Goal: Task Accomplishment & Management: Complete application form

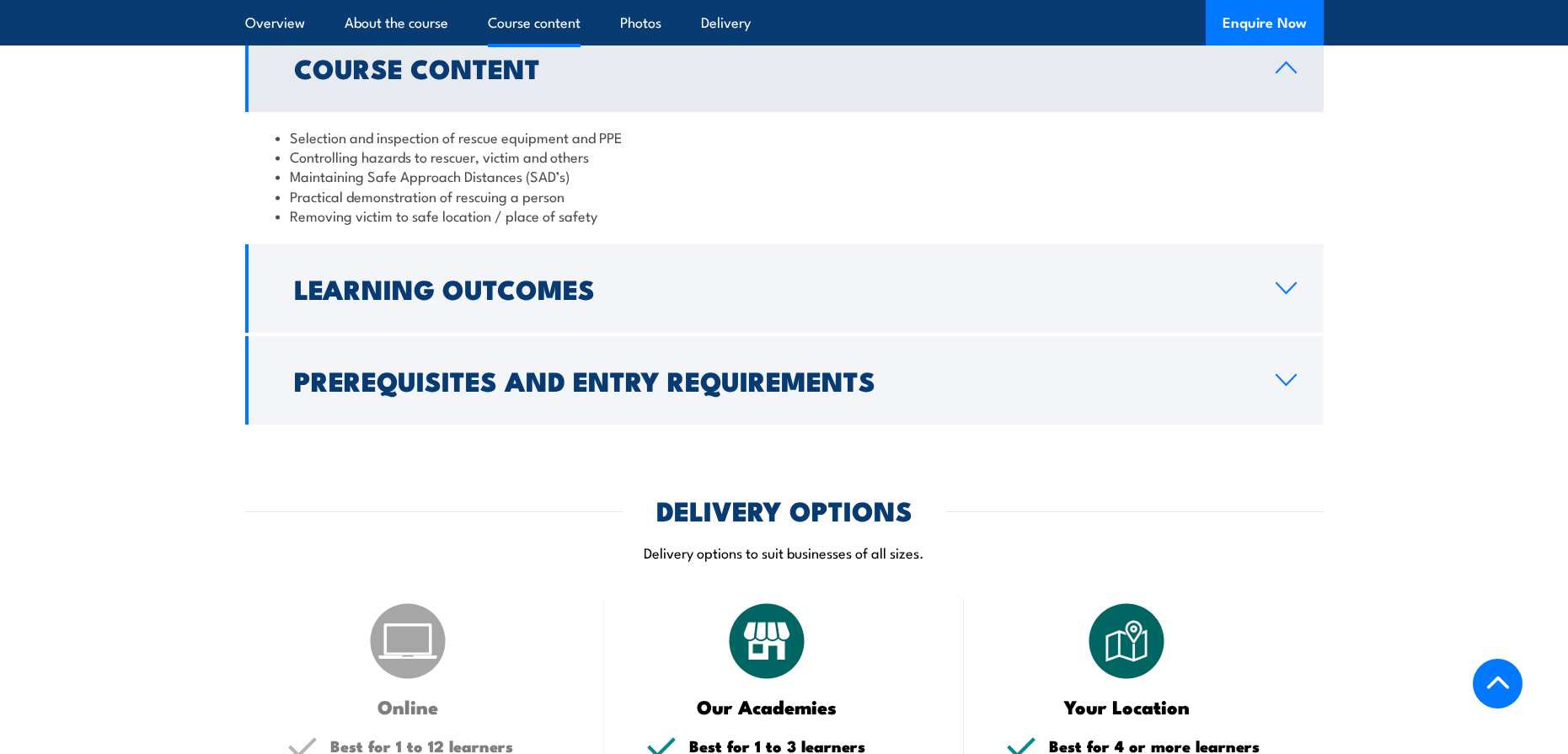
scroll to position [1101, 0]
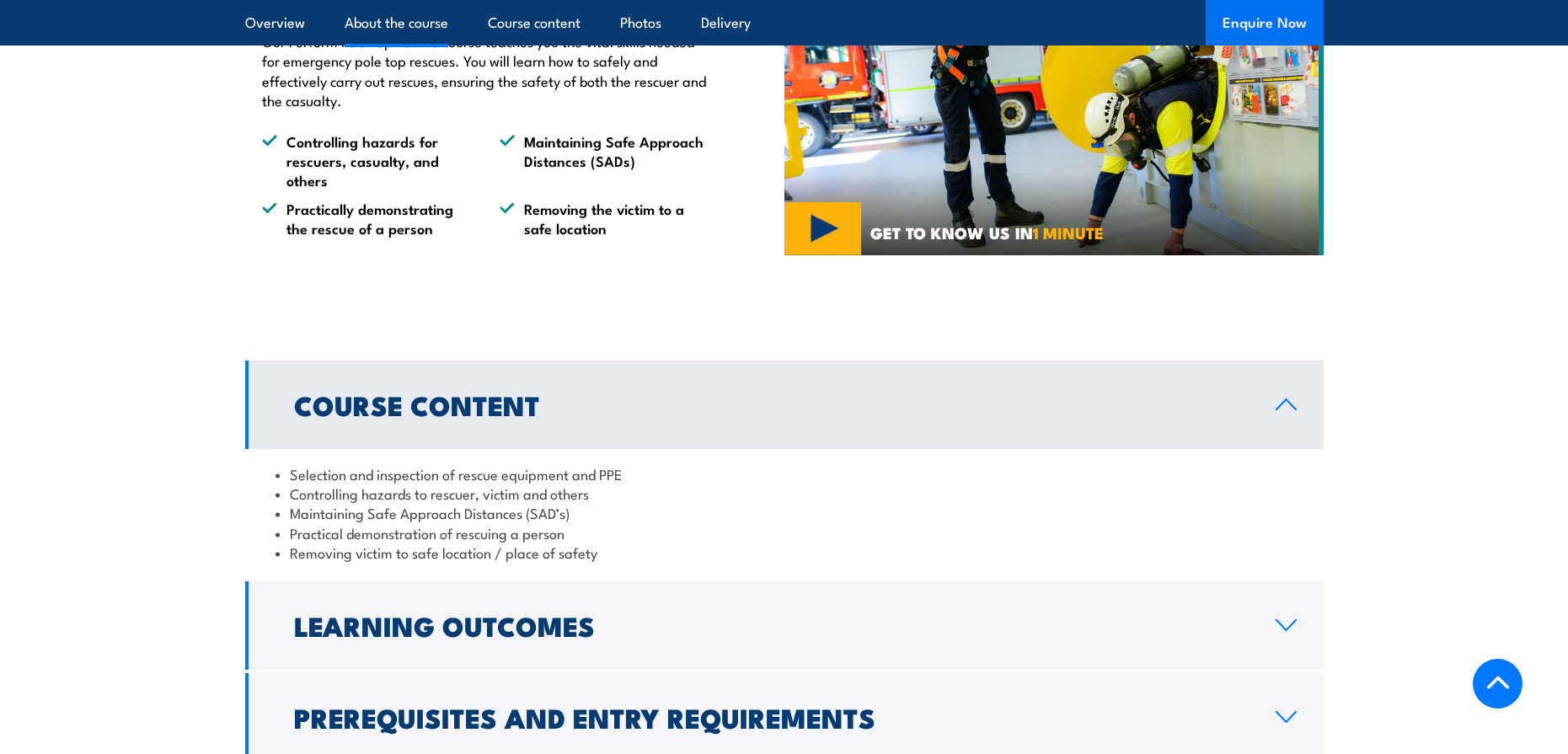
click at [1264, 31] on button "Enquire Now" at bounding box center [1264, 22] width 118 height 46
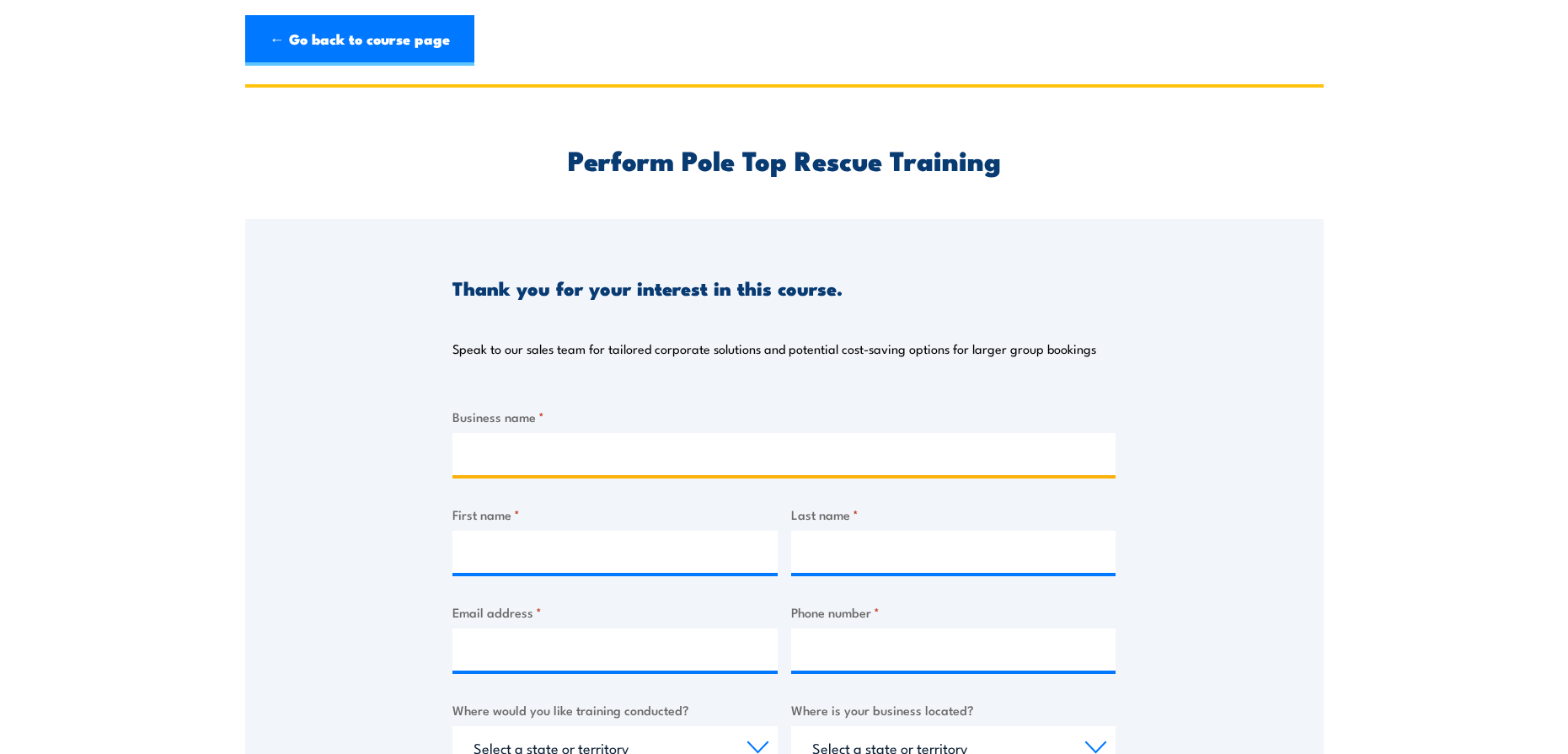
click at [615, 446] on input "Business name *" at bounding box center [784, 453] width 663 height 42
type input "Zinfra"
type input "[PERSON_NAME]"
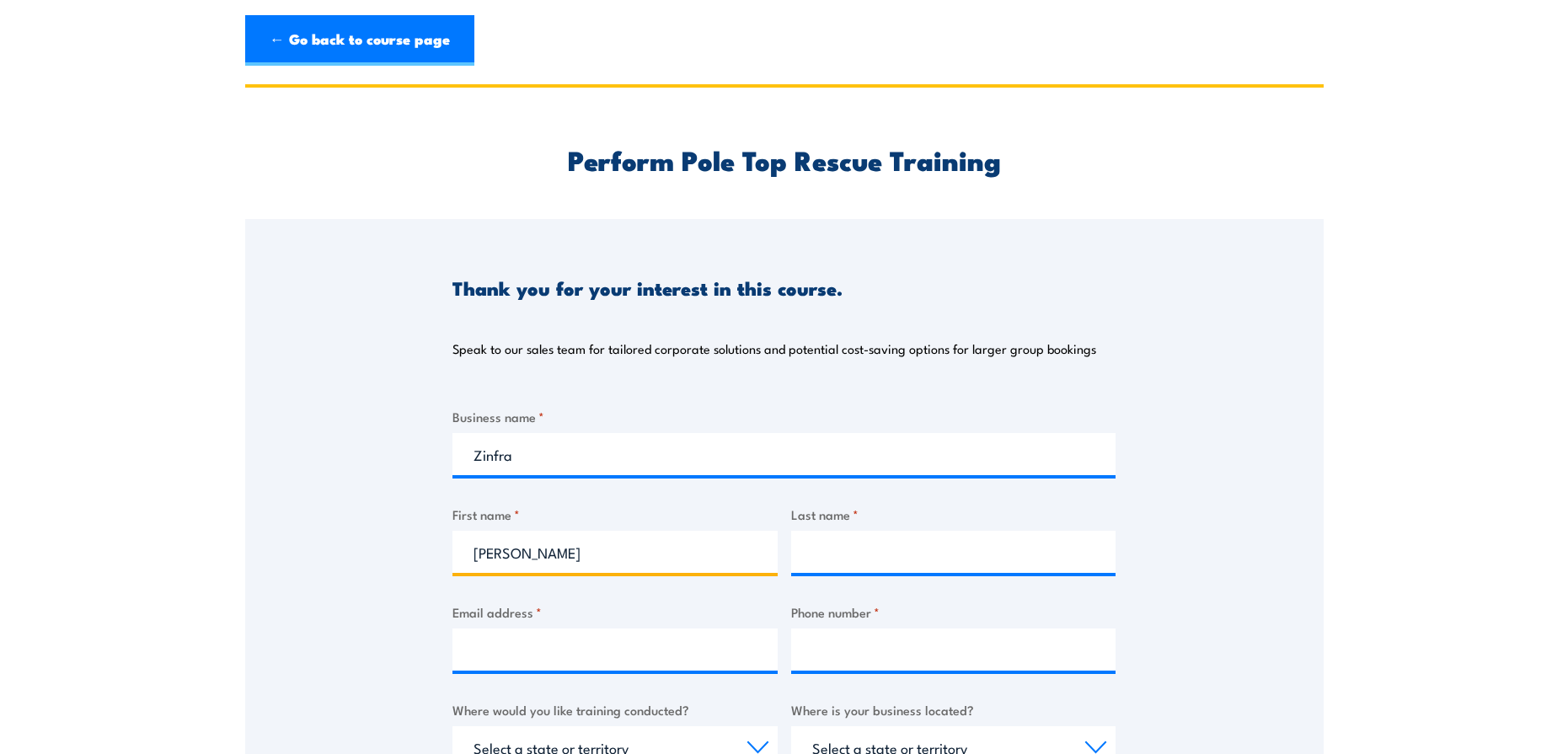
type input "[PERSON_NAME]"
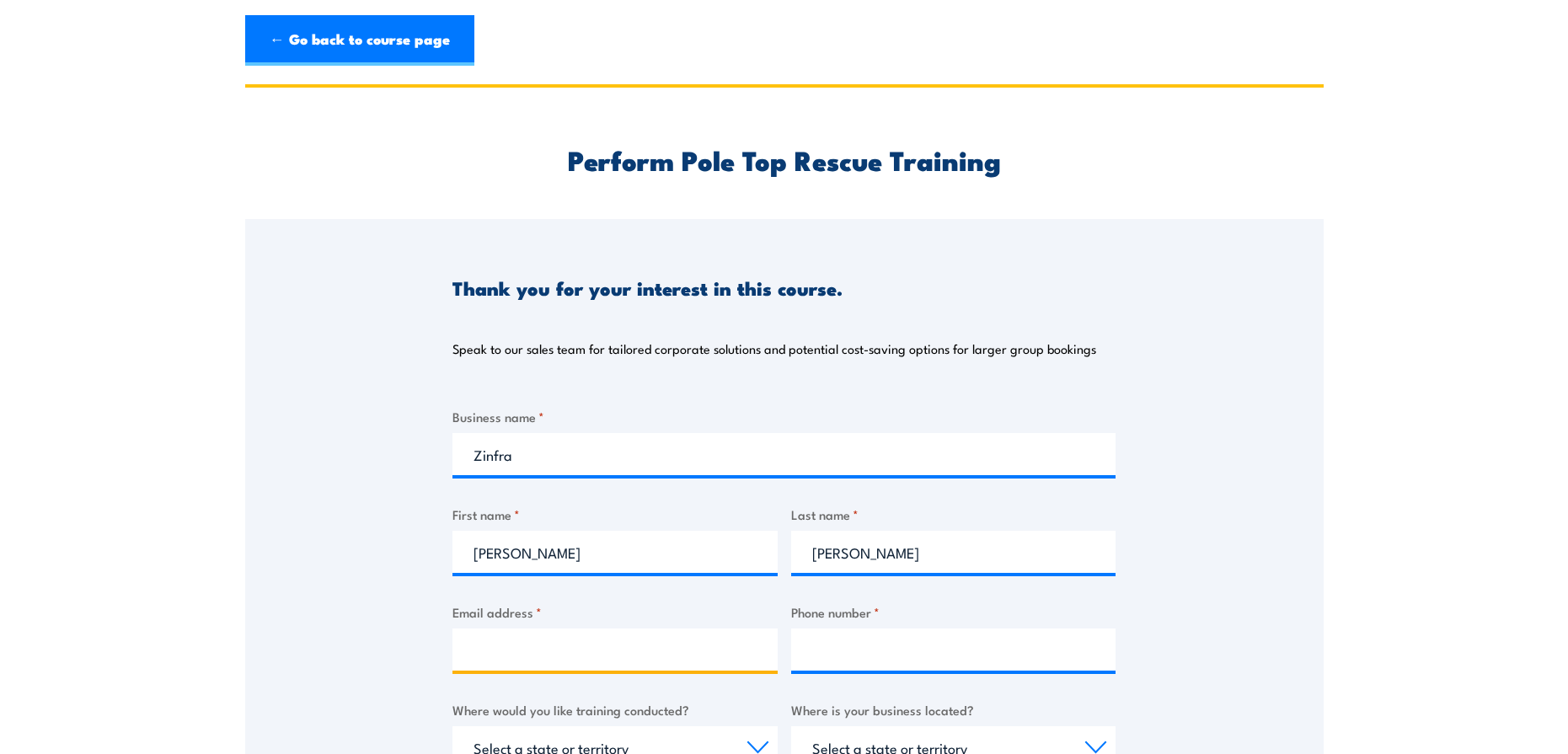
type input "[PERSON_NAME][EMAIL_ADDRESS][PERSON_NAME][DOMAIN_NAME]"
type input "0298677074"
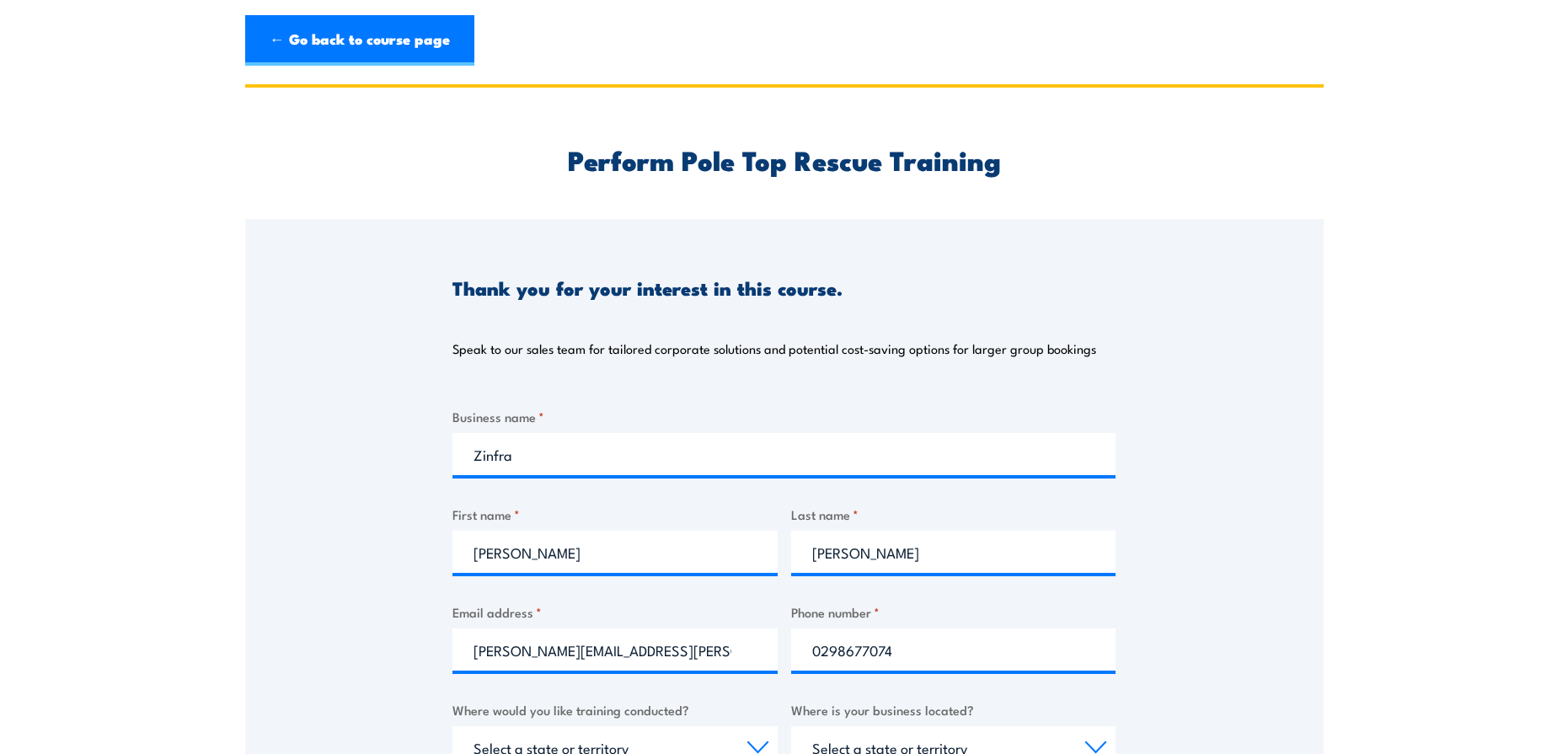
select select "QLD"
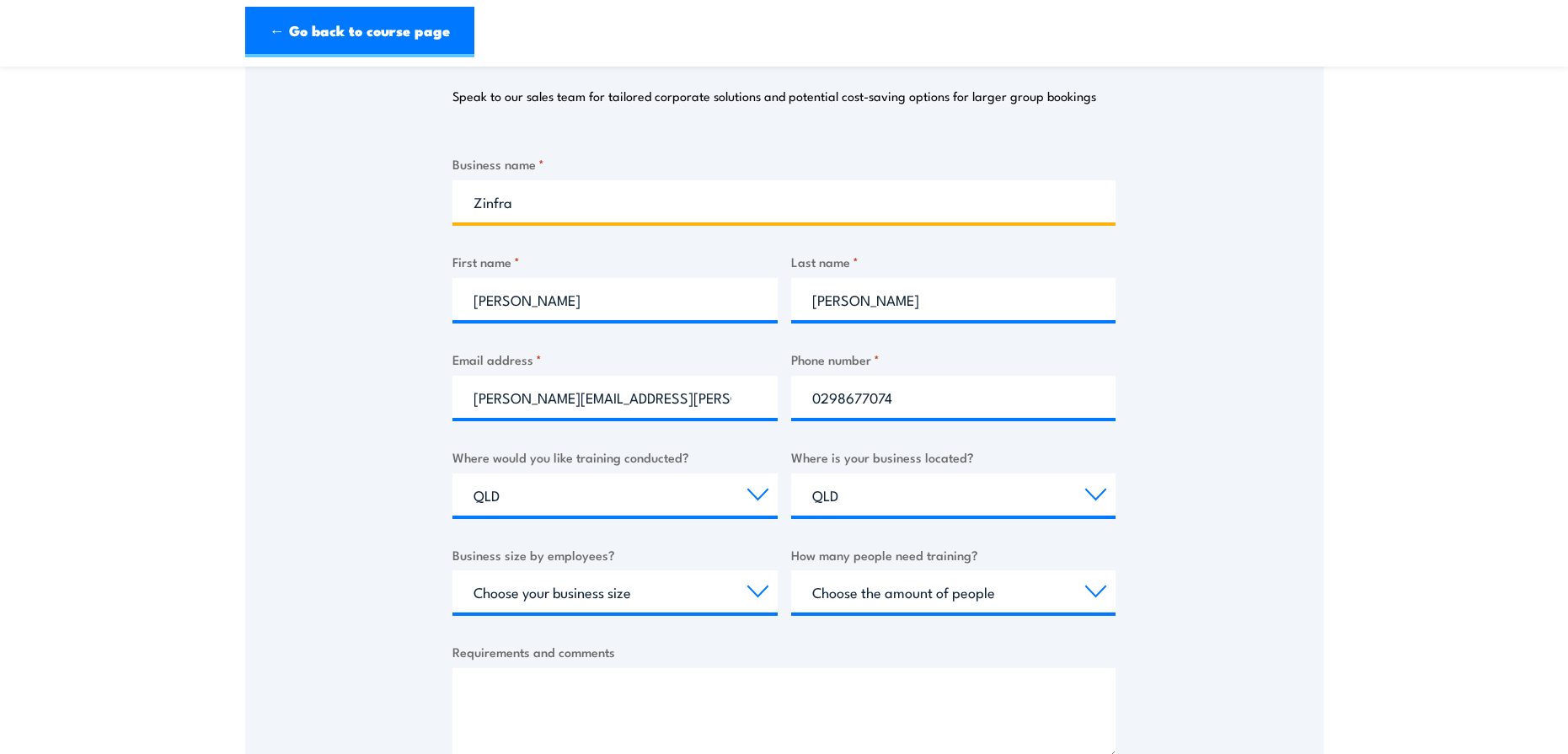
scroll to position [422, 0]
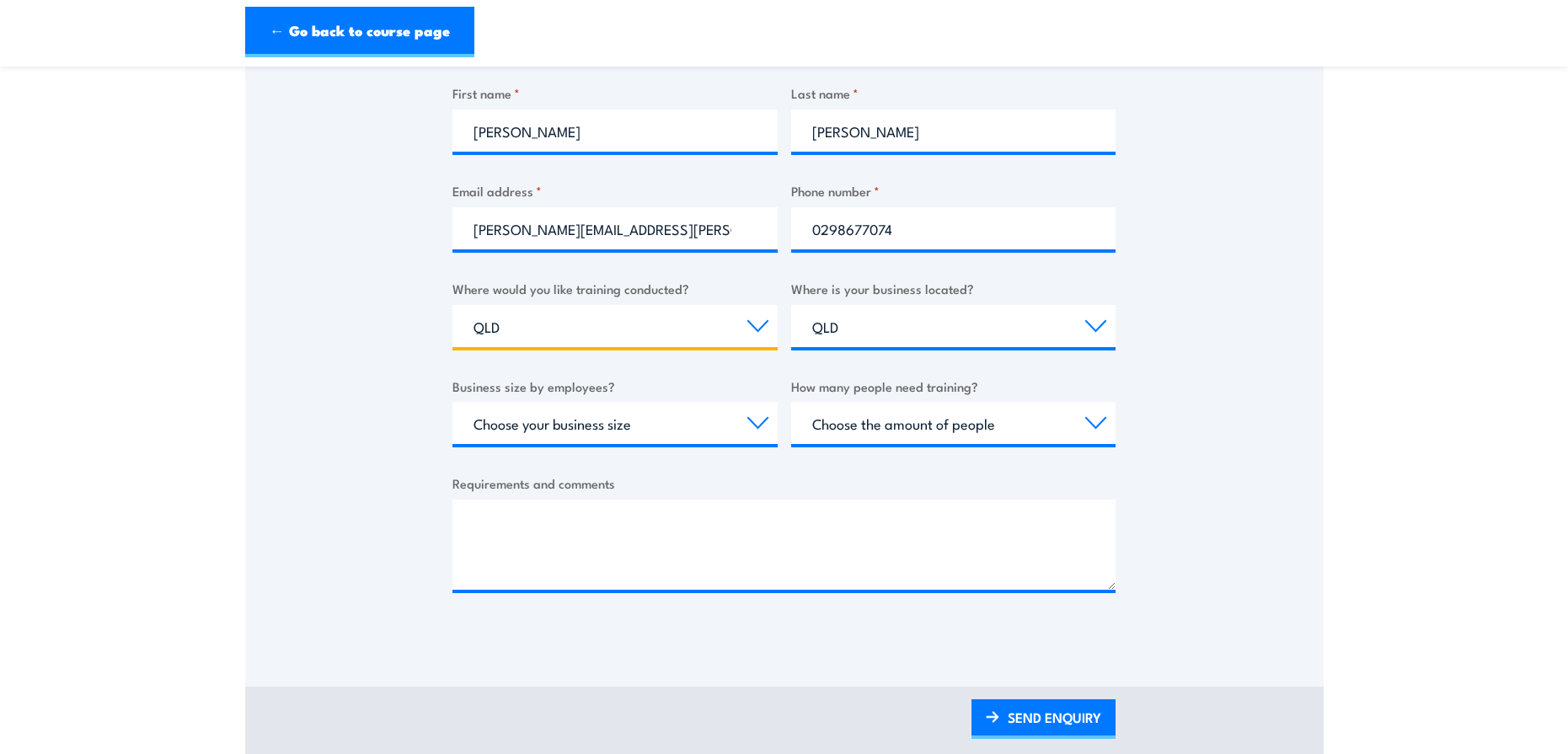
click at [573, 328] on select "Select a state or territory Nationally - multiple locations [GEOGRAPHIC_DATA] […" at bounding box center [615, 326] width 325 height 42
select select "WA"
click at [453, 305] on select "Select a state or territory Nationally - multiple locations [GEOGRAPHIC_DATA] […" at bounding box center [615, 326] width 325 height 42
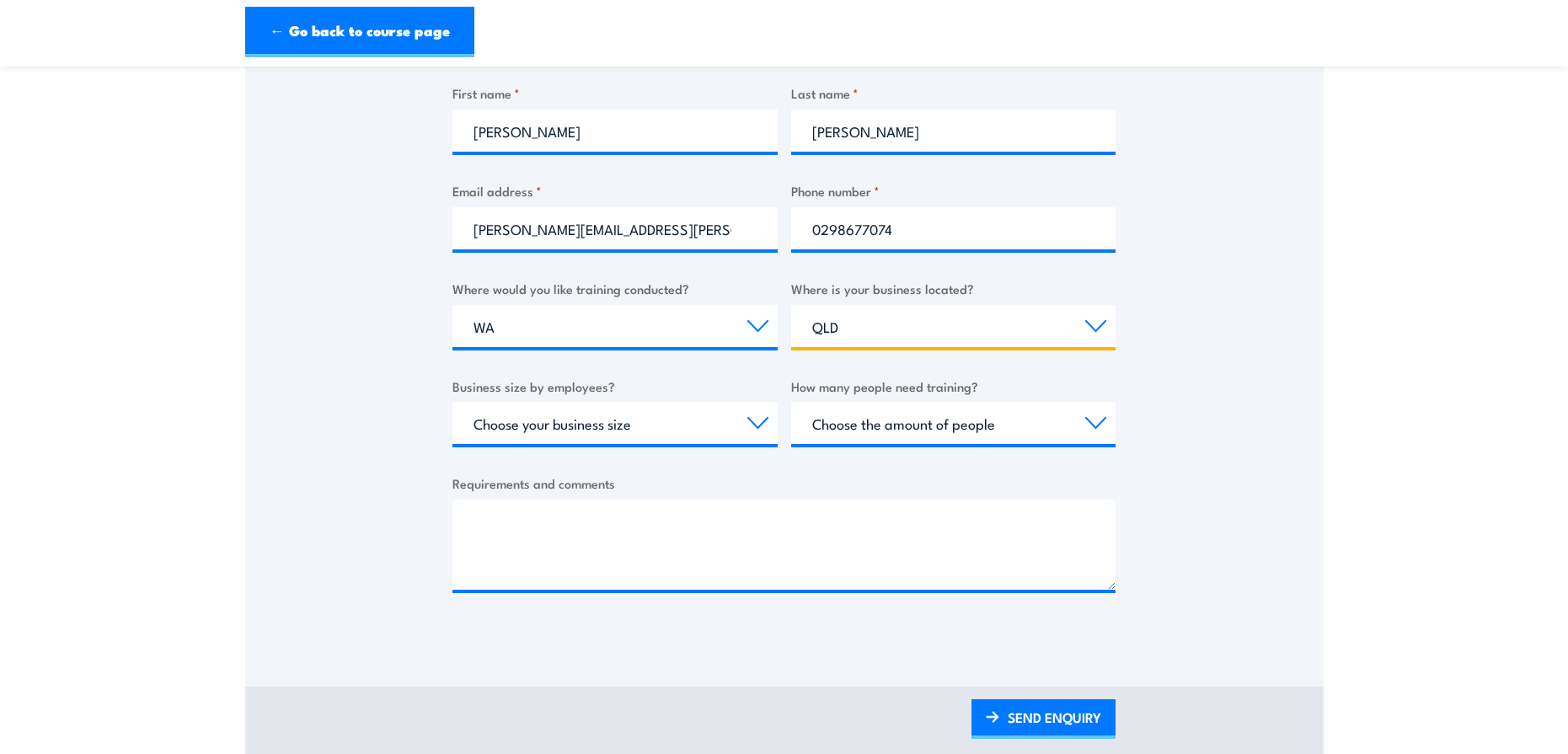
click at [895, 325] on select "Select a state or territory [GEOGRAPHIC_DATA] [GEOGRAPHIC_DATA] [GEOGRAPHIC_DAT…" at bounding box center [953, 326] width 325 height 42
select select "WA"
click at [791, 305] on select "Select a state or territory [GEOGRAPHIC_DATA] [GEOGRAPHIC_DATA] [GEOGRAPHIC_DAT…" at bounding box center [953, 326] width 325 height 42
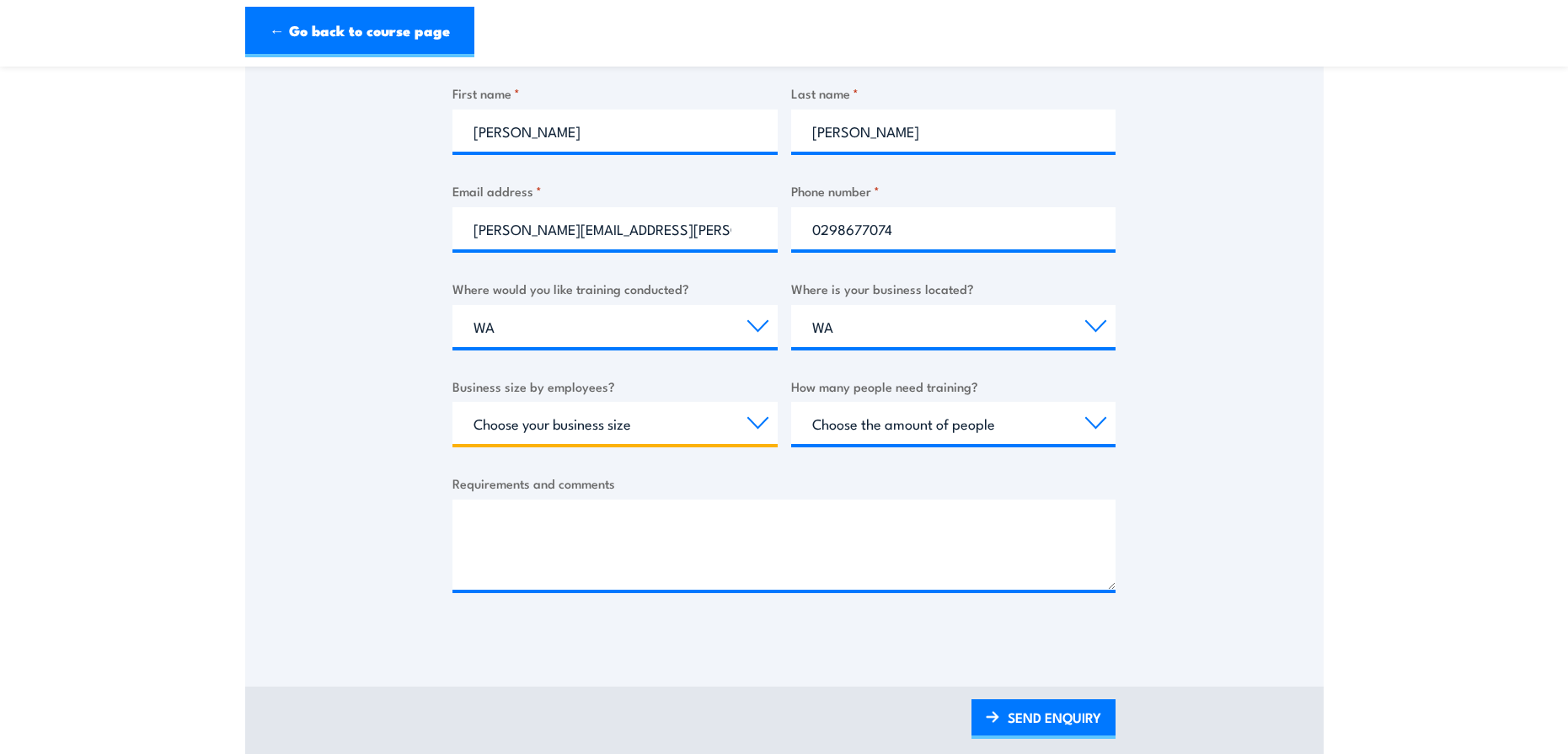
click at [615, 433] on select "Choose your business size 1 to 19 20 to 199 200+" at bounding box center [615, 423] width 325 height 42
select select "1 to 19"
click at [453, 402] on select "Choose your business size 1 to 19 20 to 199 200+" at bounding box center [615, 423] width 325 height 42
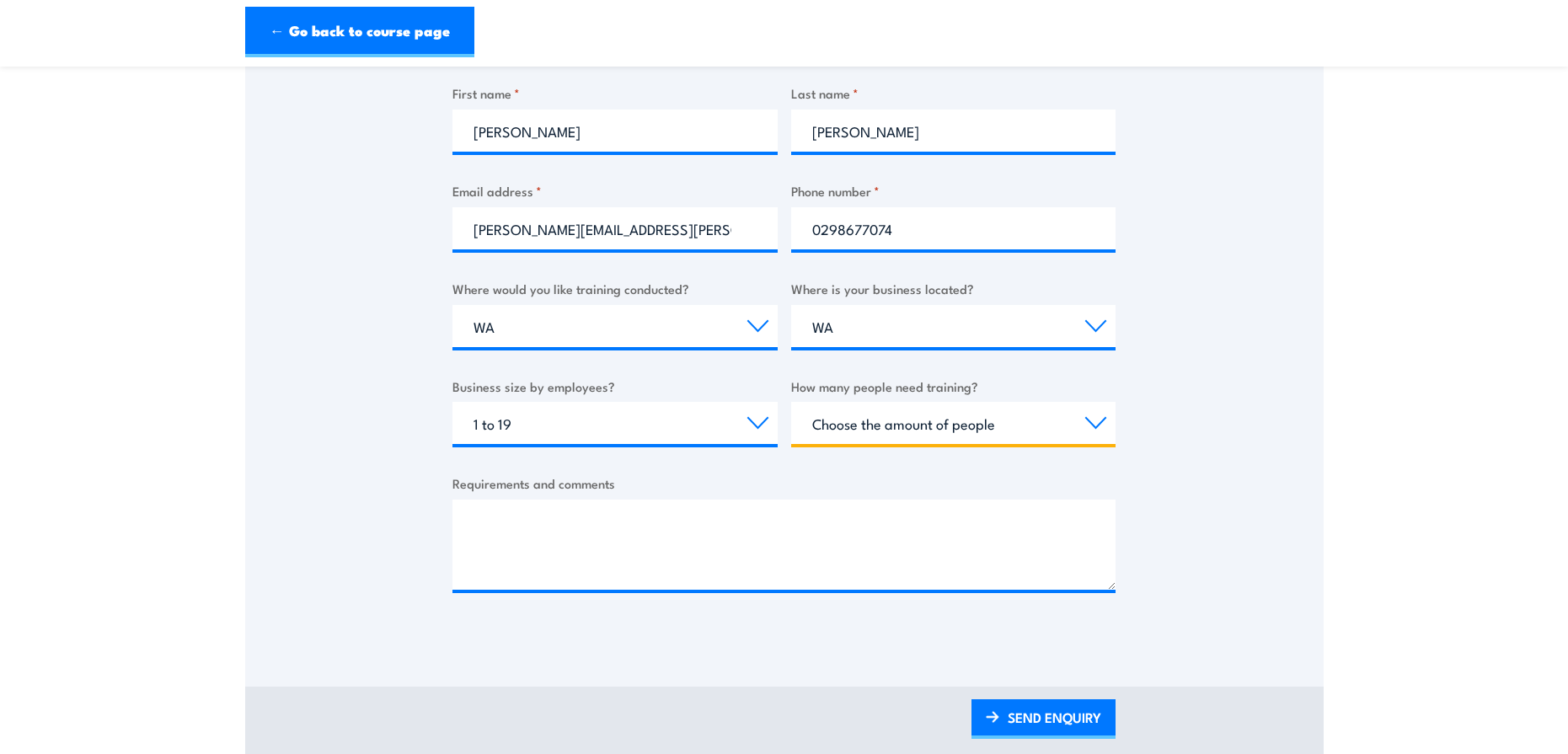
click at [936, 425] on select "Choose the amount of people 1 to 4 5 to 19 20+" at bounding box center [953, 423] width 325 height 42
select select "1 to 4"
click at [791, 402] on select "Choose the amount of people 1 to 4 5 to 19 20+" at bounding box center [953, 423] width 325 height 42
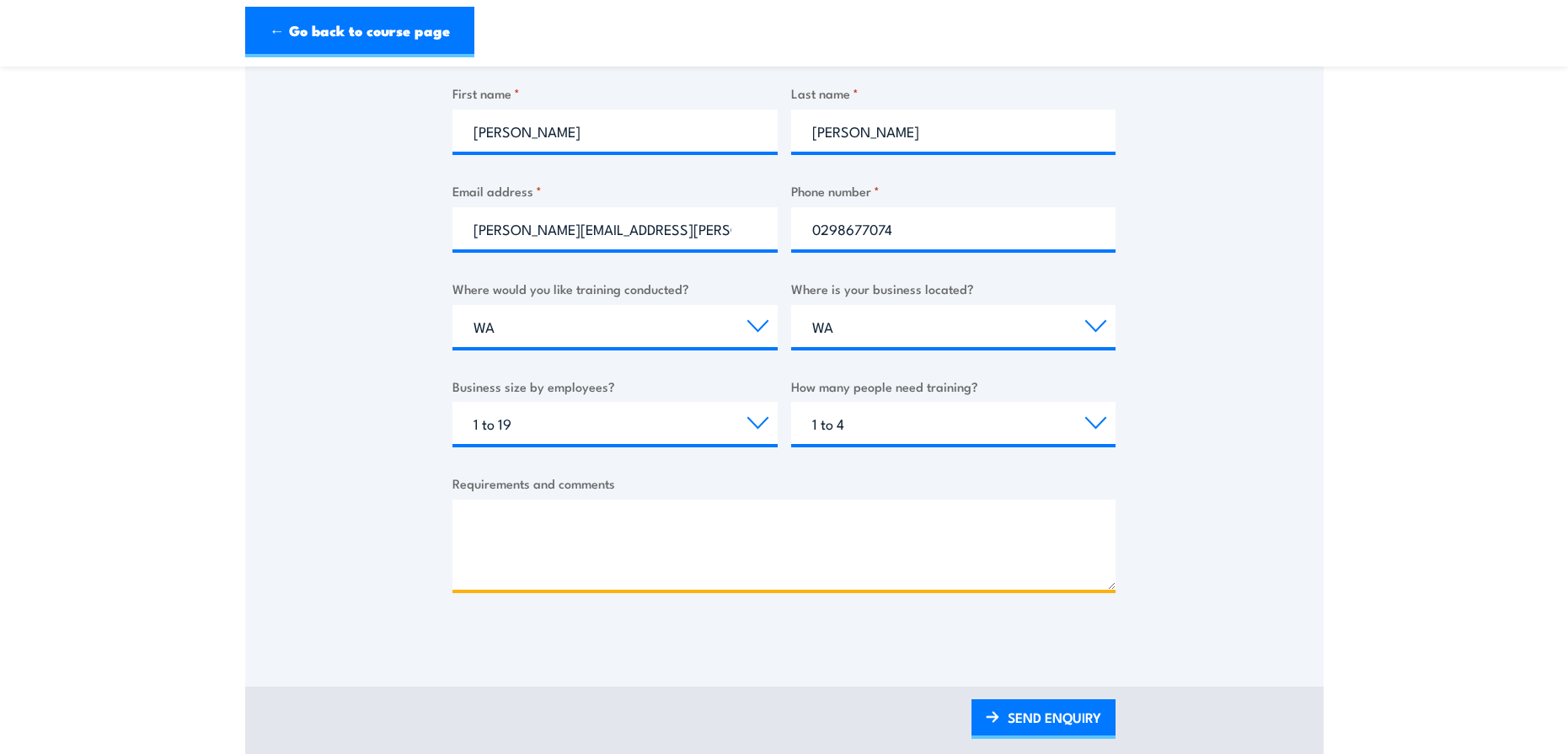
click at [617, 527] on textarea "Requirements and comments" at bounding box center [784, 545] width 663 height 90
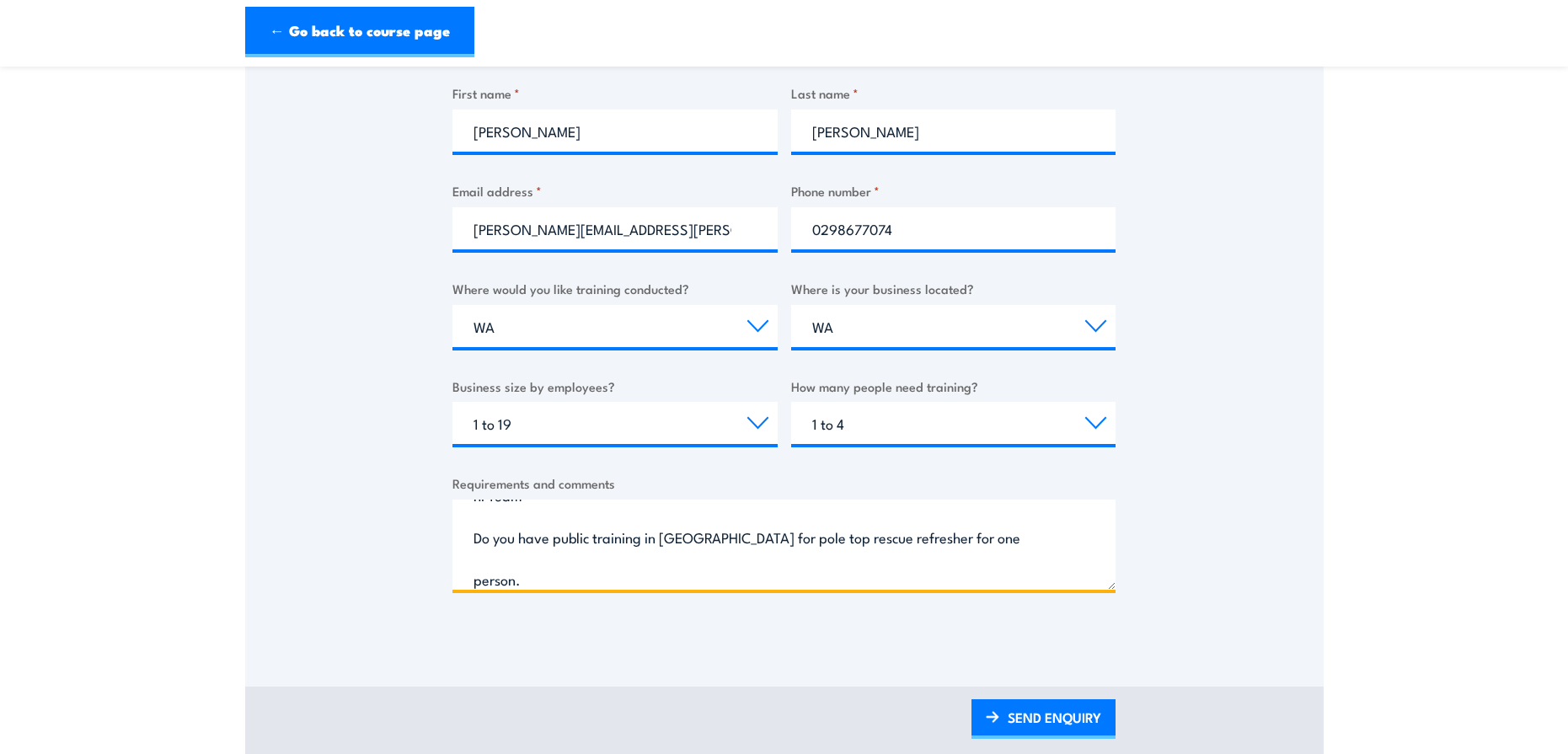
click at [1087, 540] on textarea "hi Team Do you have public training in [GEOGRAPHIC_DATA] for pole top rescue re…" at bounding box center [784, 545] width 663 height 90
paste textarea "[PERSON_NAME] Technical Training Coordinator -Power Jemena / Zinfra People, Saf…"
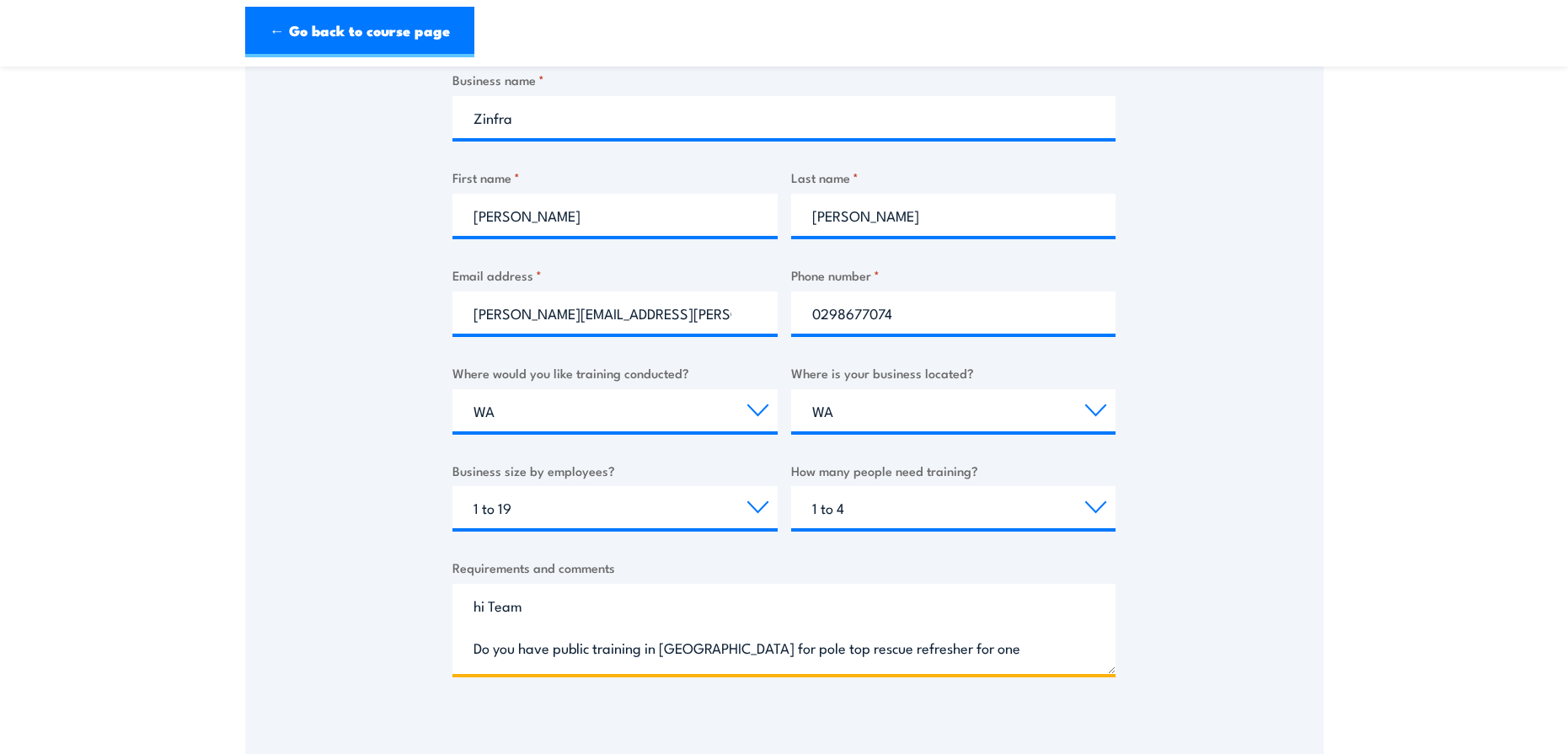
scroll to position [253, 0]
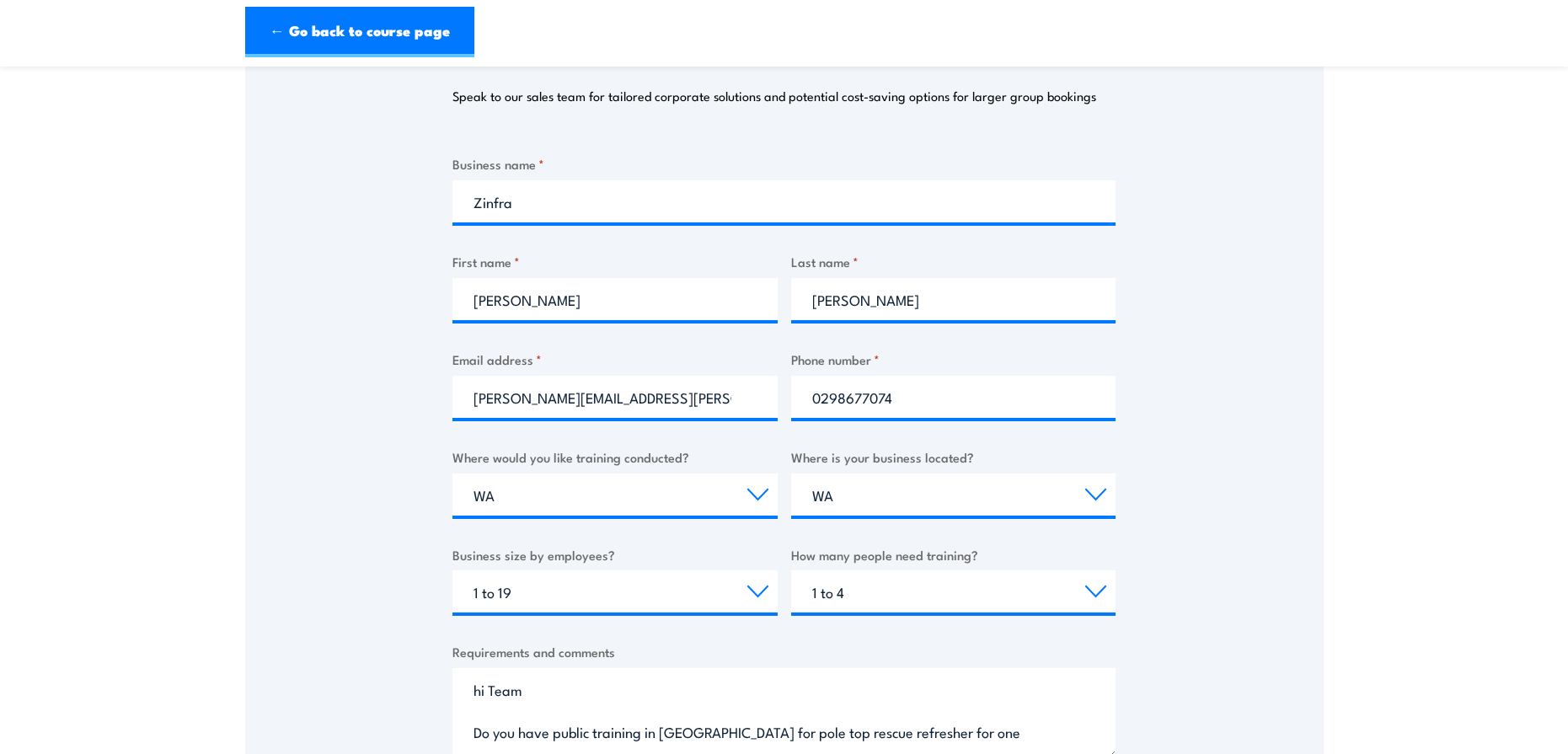
click at [480, 695] on textarea "hi Team Do you have public training in [GEOGRAPHIC_DATA] for pole top rescue re…" at bounding box center [784, 713] width 663 height 90
click at [536, 692] on textarea "Hi Team Do you have public training in [GEOGRAPHIC_DATA] for pole top rescue re…" at bounding box center [784, 713] width 663 height 90
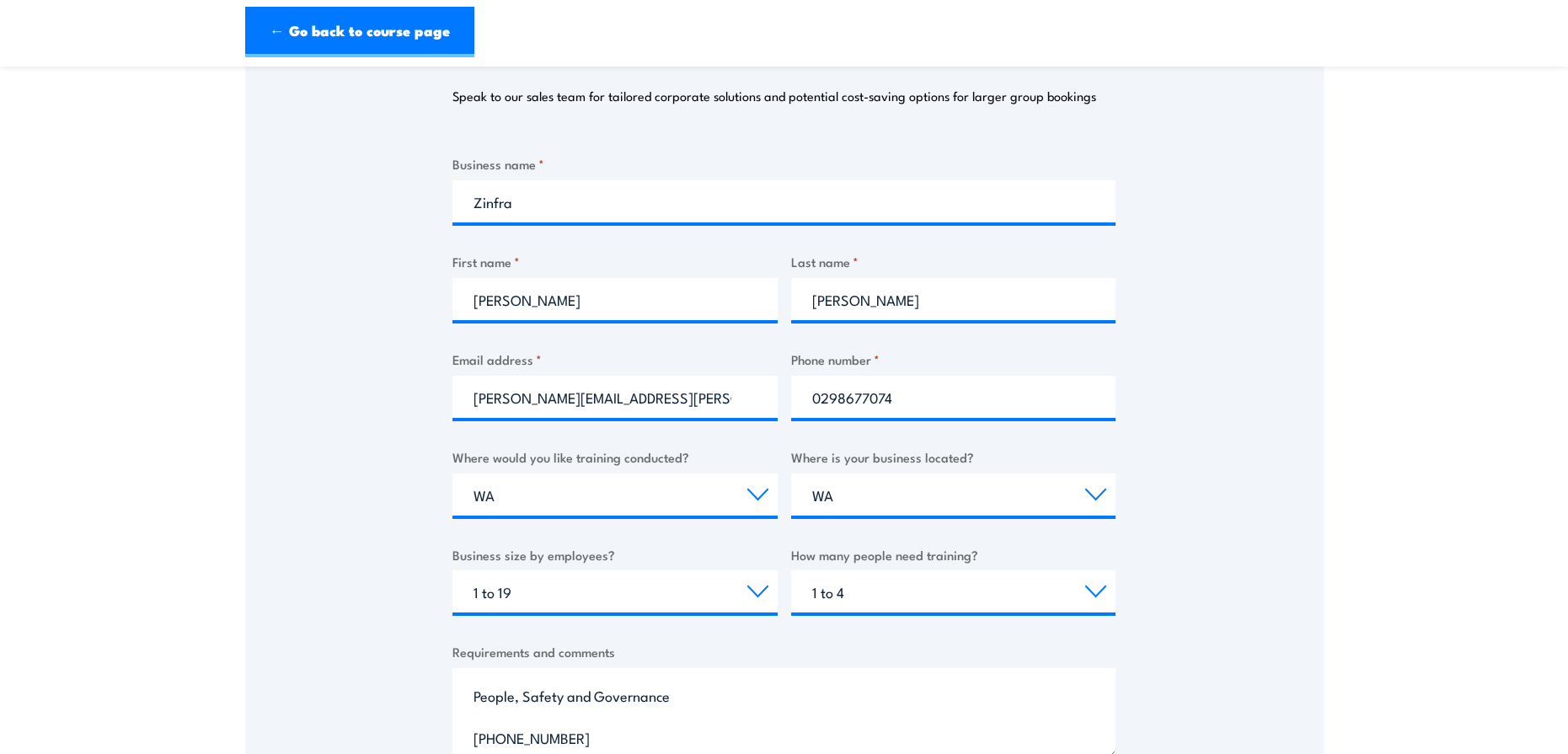
scroll to position [590, 0]
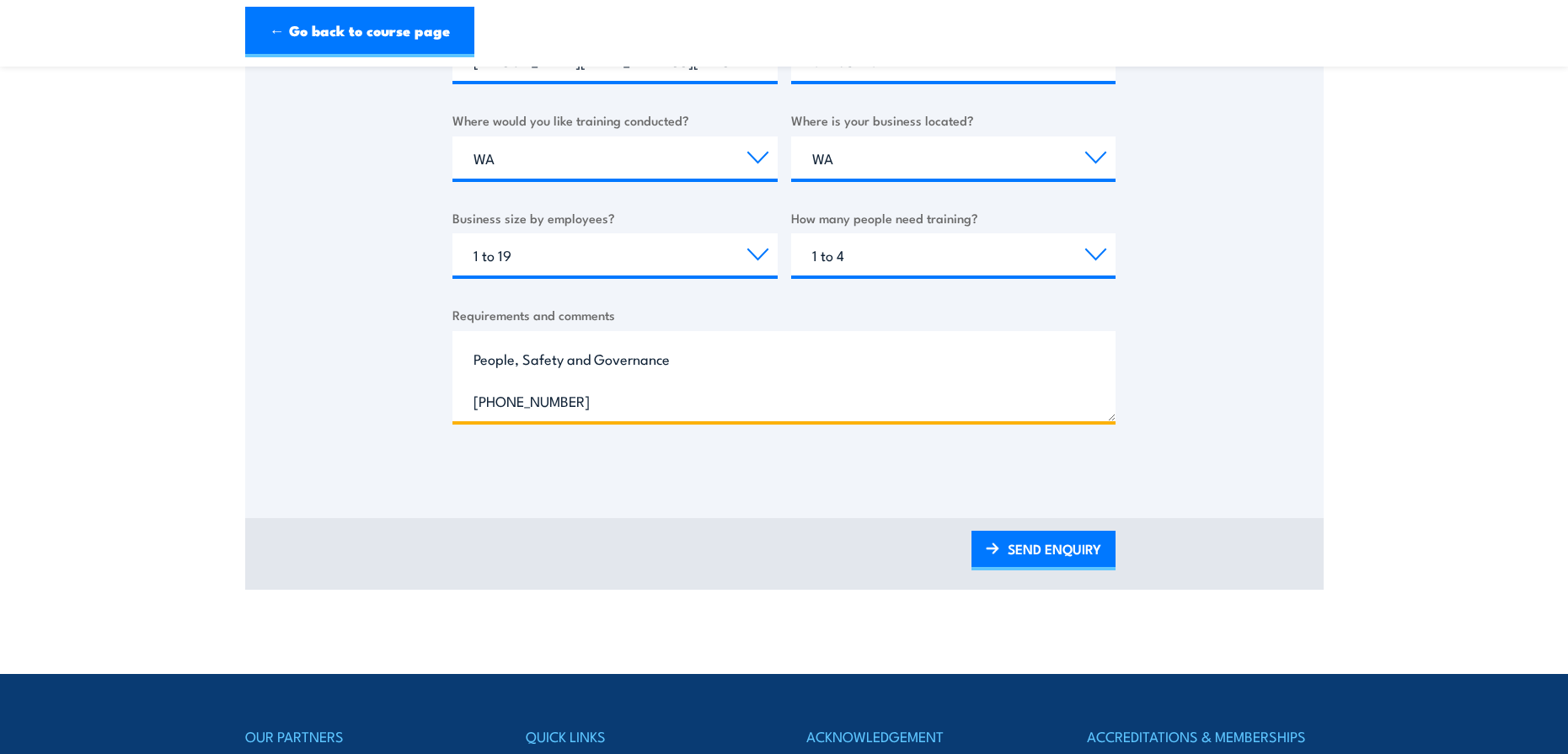
type textarea "Hi Team, Do you have public training in [GEOGRAPHIC_DATA] for pole top rescue r…"
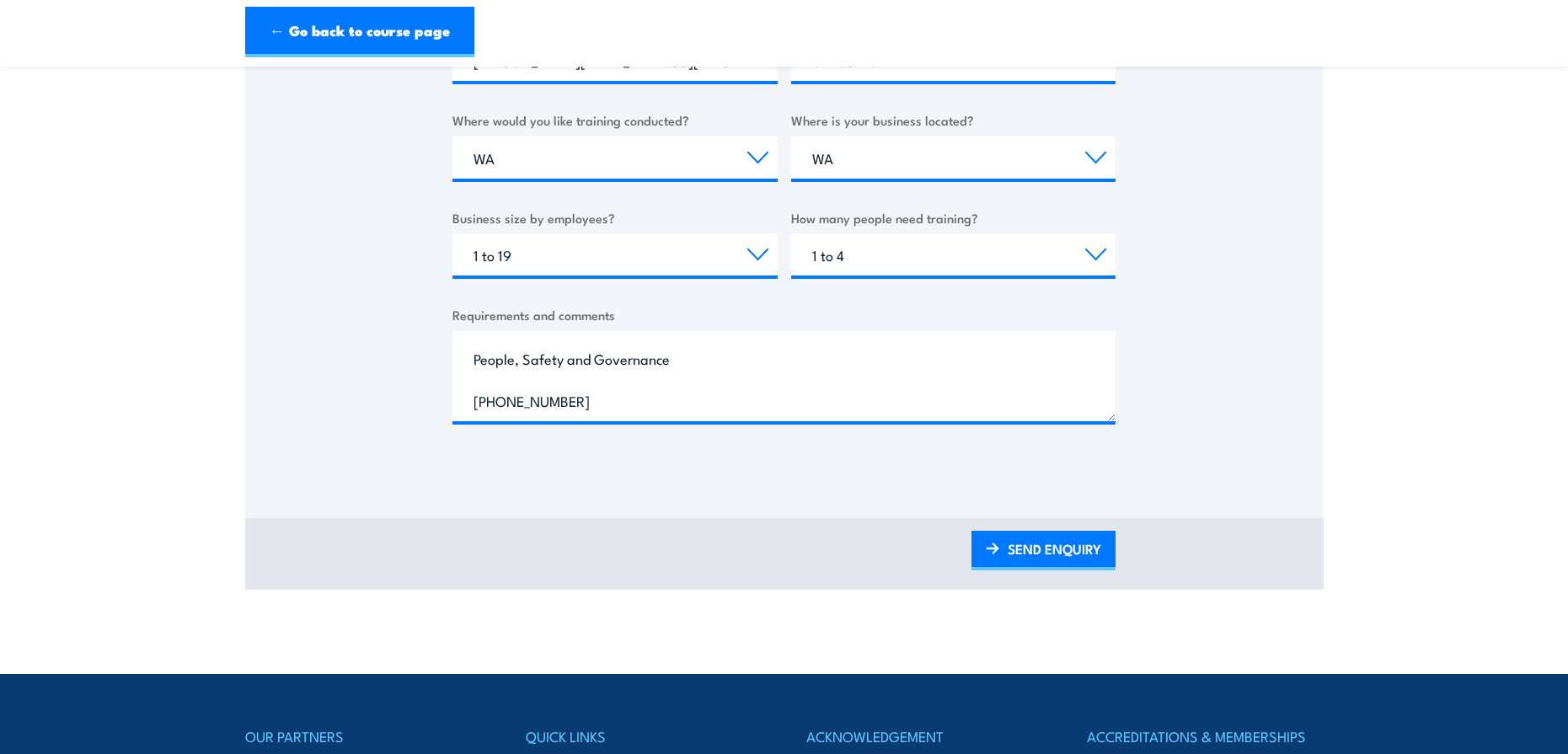
click at [1076, 577] on div "SEND ENQUIRY" at bounding box center [784, 554] width 1078 height 72
click at [1073, 547] on link "SEND ENQUIRY" at bounding box center [1043, 550] width 144 height 40
click at [1040, 555] on link "SEND ENQUIRY" at bounding box center [1043, 550] width 144 height 40
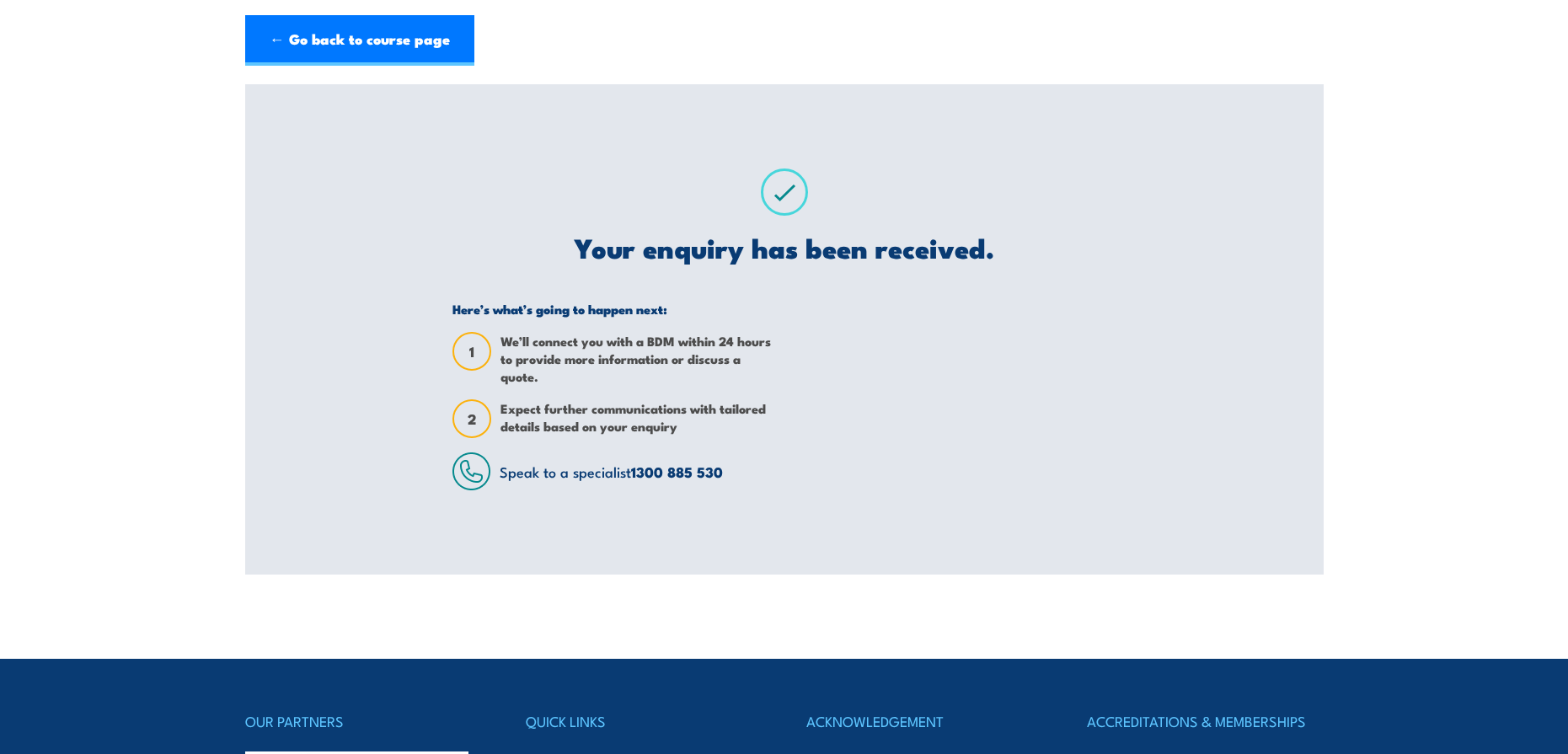
scroll to position [0, 0]
